Goal: Find specific page/section: Find specific page/section

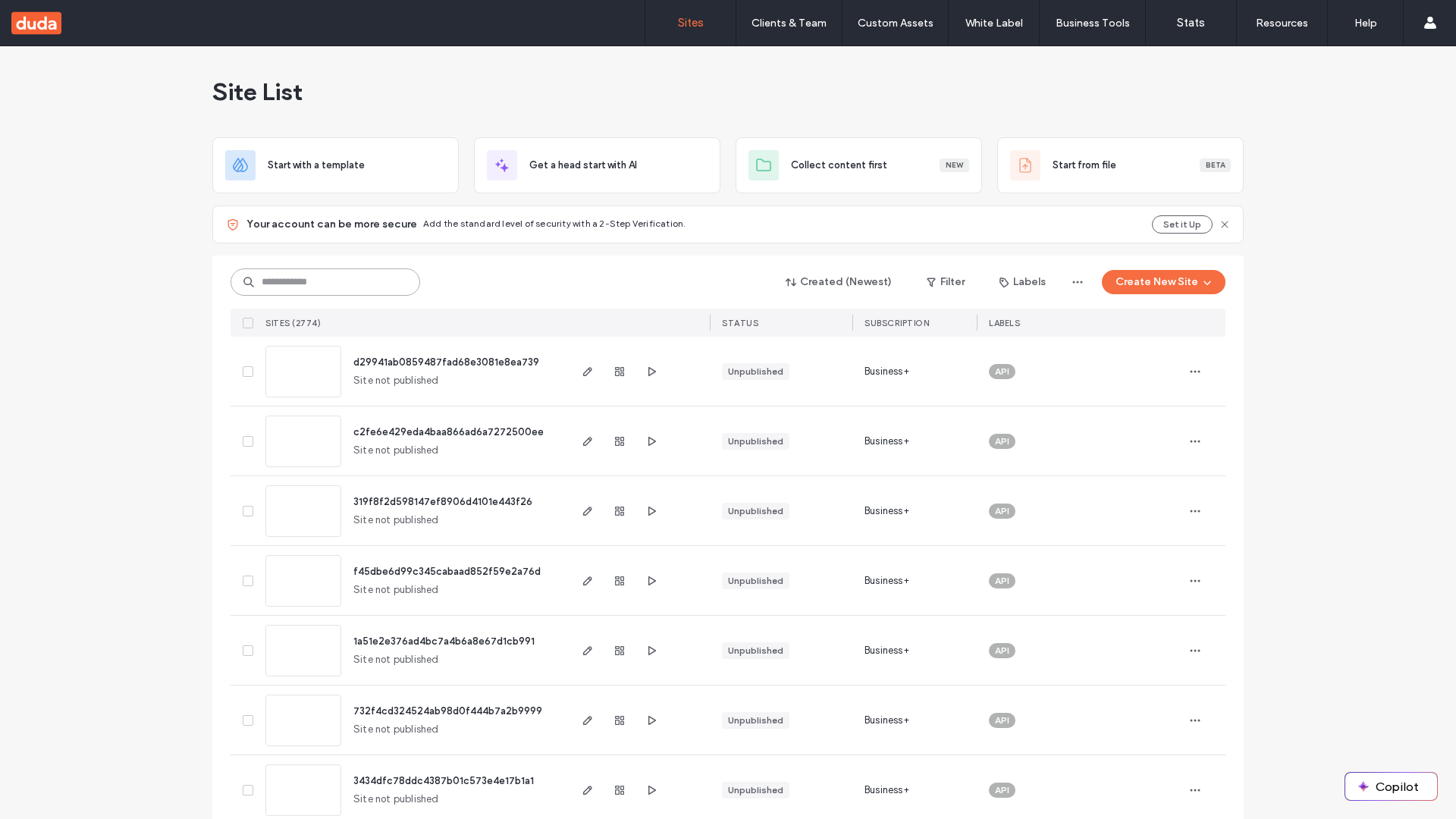
click at [320, 282] on input at bounding box center [326, 282] width 190 height 27
type input "**********"
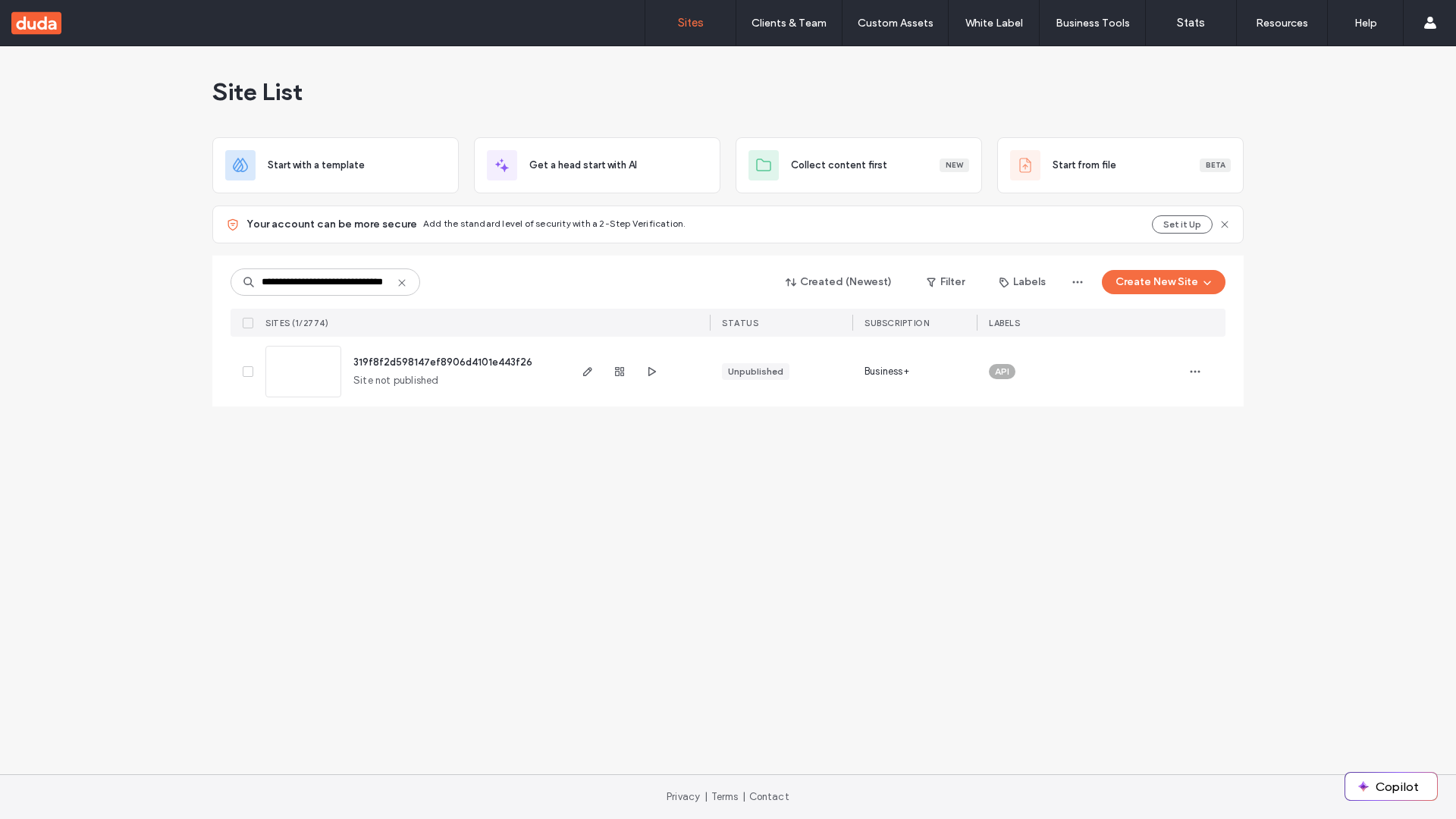
click at [445, 362] on span "319f8f2d598147ef8906d4101e443f26" at bounding box center [443, 362] width 179 height 12
